Goal: Information Seeking & Learning: Learn about a topic

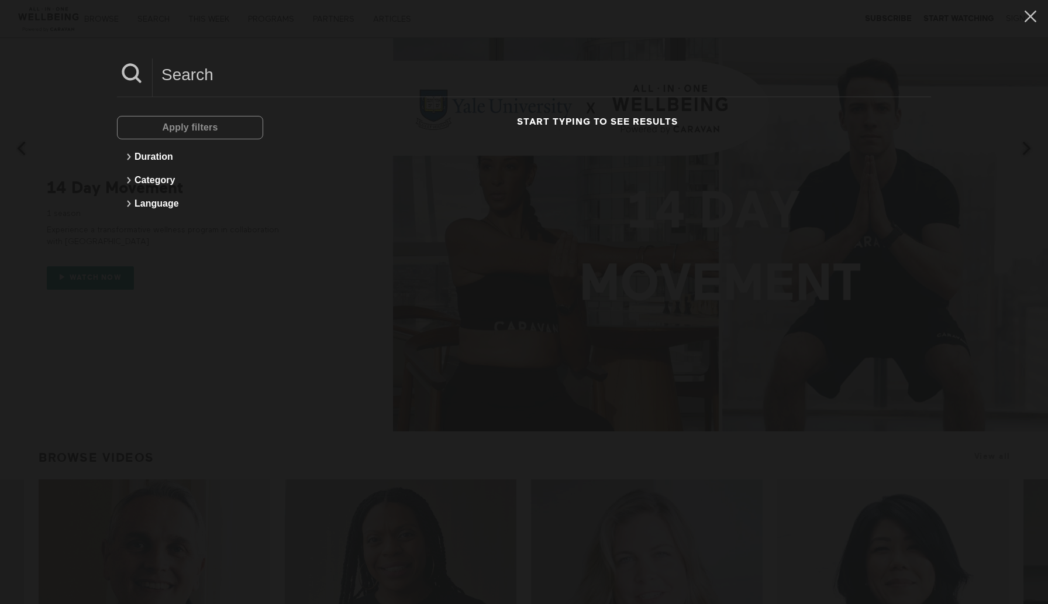
click at [181, 67] on input at bounding box center [542, 74] width 778 height 32
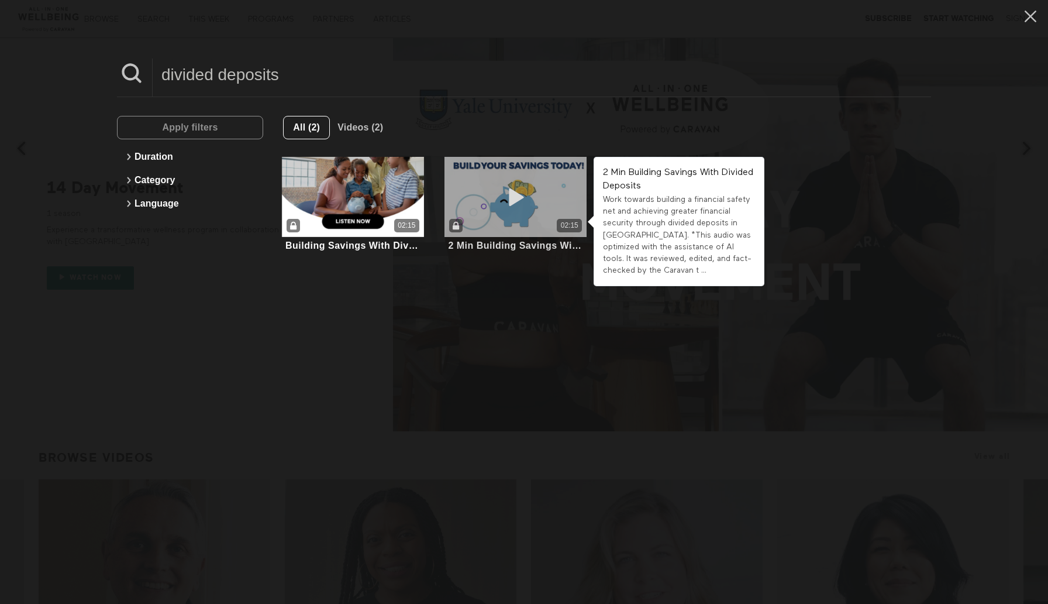
type input "divided deposits"
click at [529, 228] on div "02:15" at bounding box center [515, 225] width 142 height 13
click at [520, 208] on span at bounding box center [515, 196] width 35 height 23
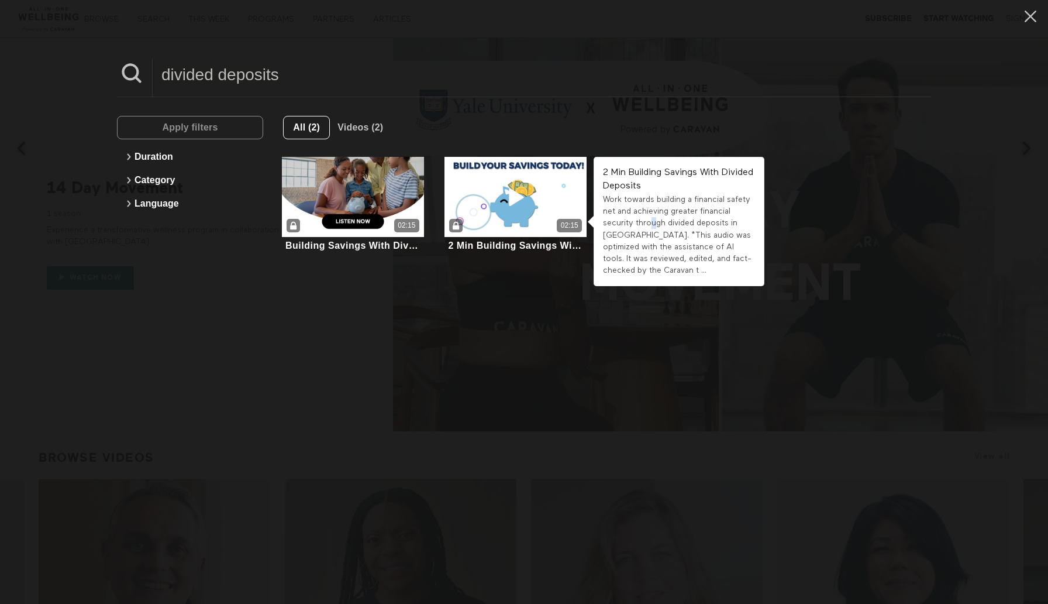
click at [653, 222] on div "Work towards building a financial safety net and achieving greater financial se…" at bounding box center [678, 235] width 151 height 83
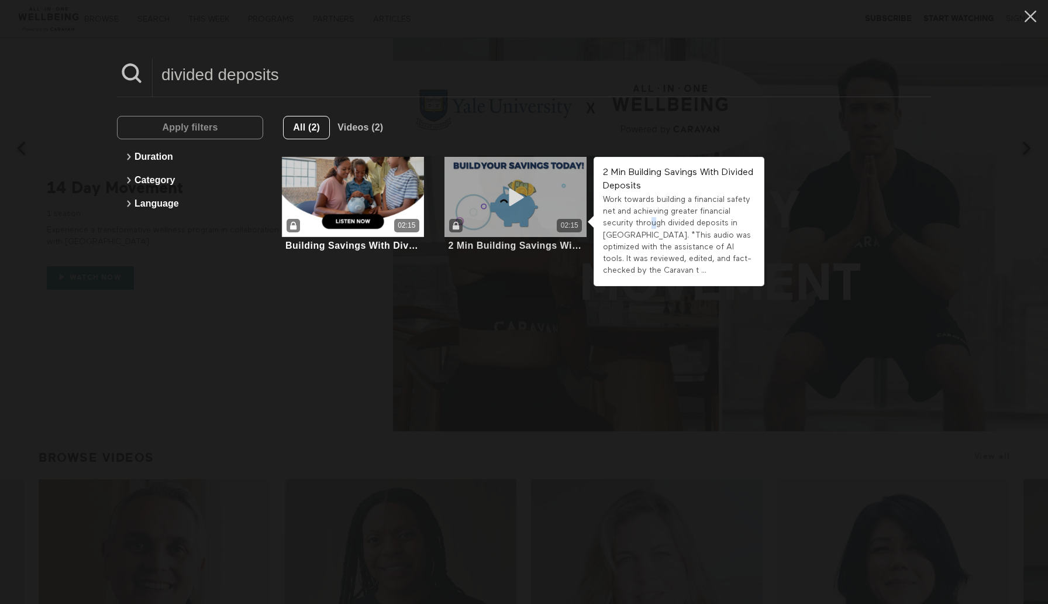
click at [528, 217] on div "02:15" at bounding box center [515, 197] width 142 height 80
